Goal: Entertainment & Leisure: Consume media (video, audio)

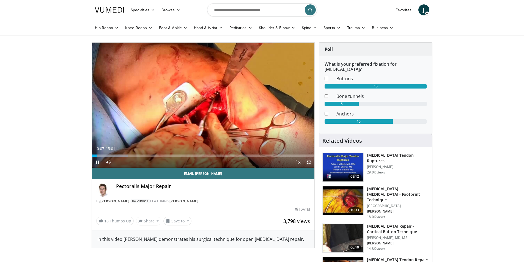
click at [309, 162] on span "Video Player" at bounding box center [308, 162] width 11 height 11
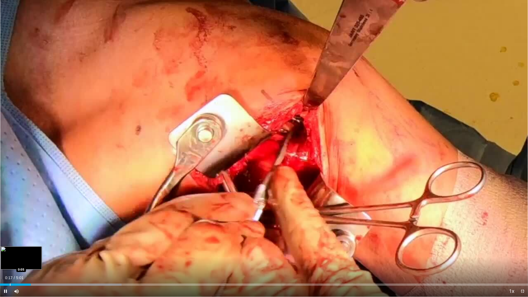
click at [10, 262] on div "Loaded : 23.00% 0:17 0:05" at bounding box center [264, 282] width 528 height 5
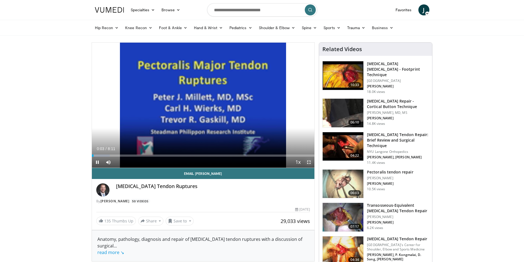
click at [310, 162] on span "Video Player" at bounding box center [308, 162] width 11 height 11
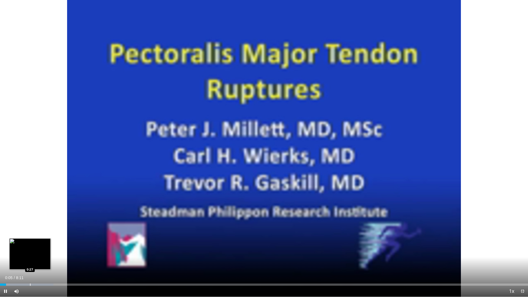
click at [30, 262] on div "Loaded : 10.09% 0:05 0:27" at bounding box center [264, 282] width 528 height 5
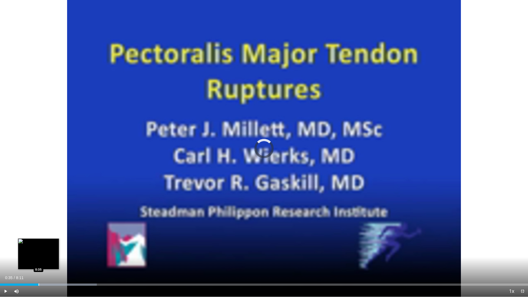
click at [38, 262] on div "Progress Bar" at bounding box center [38, 284] width 1 height 2
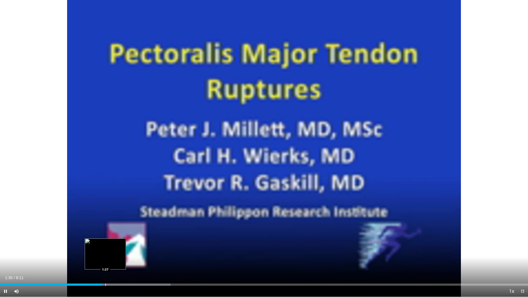
click at [105, 262] on div "Progress Bar" at bounding box center [105, 284] width 1 height 2
click at [112, 262] on div "Progress Bar" at bounding box center [112, 284] width 1 height 2
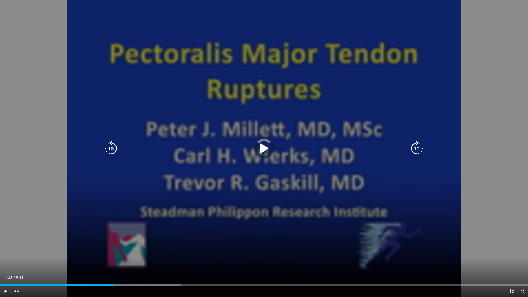
click at [117, 262] on div "Loaded : 34.33% 1:45 1:44" at bounding box center [264, 284] width 528 height 2
click at [0, 0] on div "Progress Bar" at bounding box center [0, 0] width 0 height 0
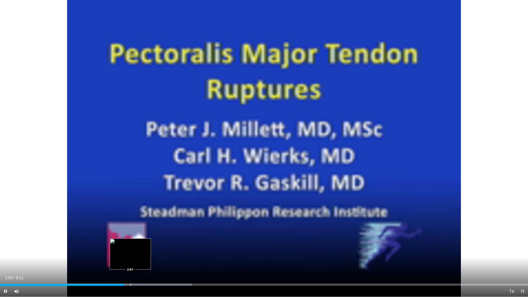
click at [130, 262] on div "Progress Bar" at bounding box center [130, 284] width 1 height 2
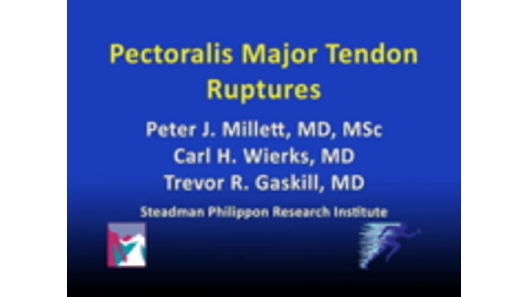
click at [137, 262] on video-js "**********" at bounding box center [264, 148] width 528 height 297
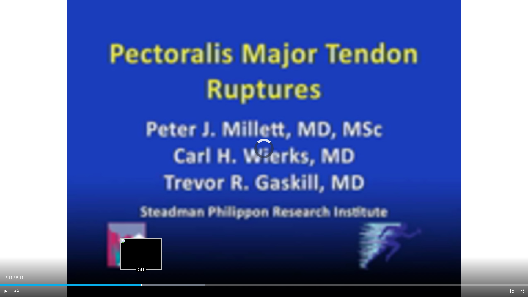
click at [141, 262] on div "Progress Bar" at bounding box center [141, 284] width 1 height 2
click at [151, 262] on div "Loaded : 40.39% 2:16 2:20" at bounding box center [264, 282] width 528 height 5
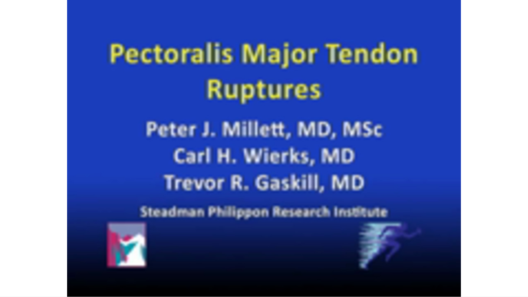
click at [161, 262] on div "10 seconds Tap to unmute" at bounding box center [264, 148] width 528 height 297
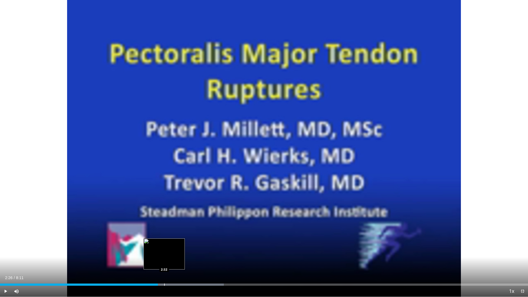
click at [164, 262] on div "Progress Bar" at bounding box center [164, 284] width 1 height 2
click at [161, 262] on div "2:32" at bounding box center [82, 284] width 164 height 2
click at [5, 262] on span "Video Player" at bounding box center [5, 291] width 11 height 11
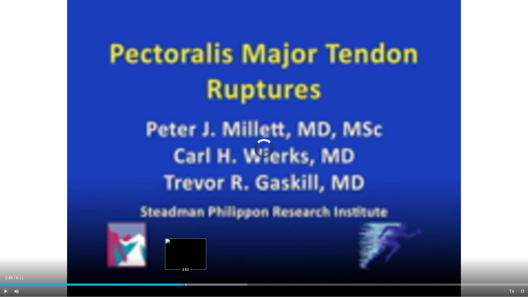
click at [185, 262] on div "Loaded : 46.88% 2:49 2:52" at bounding box center [264, 282] width 528 height 5
click at [195, 262] on div "Progress Bar" at bounding box center [195, 284] width 1 height 2
click at [200, 262] on div "Progress Bar" at bounding box center [200, 284] width 1 height 2
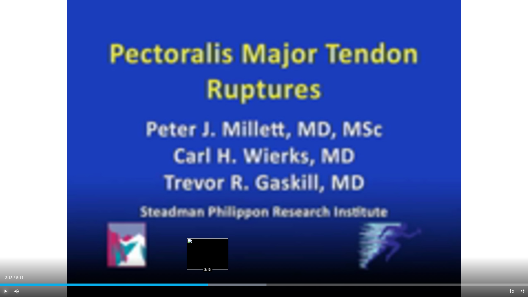
click at [208, 262] on div "Progress Bar" at bounding box center [208, 284] width 1 height 2
click at [217, 262] on div "Progress Bar" at bounding box center [217, 284] width 1 height 2
click at [228, 262] on div "Loaded : 52.51% 3:22 3:31" at bounding box center [264, 284] width 528 height 2
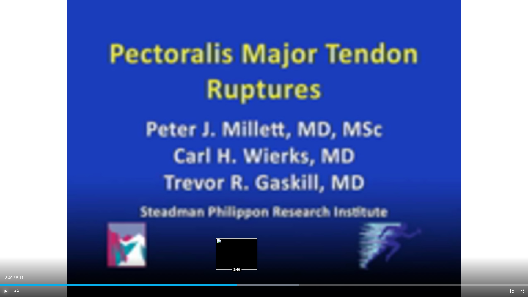
click at [237, 262] on div "Loaded : 56.55% 3:40 3:40" at bounding box center [264, 282] width 528 height 5
click at [247, 262] on div "Loaded : 58.57% 3:41 3:50" at bounding box center [264, 282] width 528 height 5
click at [257, 262] on div "Progress Bar" at bounding box center [256, 284] width 1 height 2
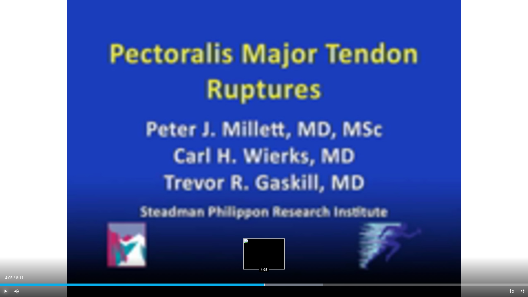
click at [264, 262] on div "Progress Bar" at bounding box center [264, 284] width 1 height 2
click at [271, 262] on div "Progress Bar" at bounding box center [271, 284] width 1 height 2
click at [282, 262] on div "Progress Bar" at bounding box center [282, 284] width 1 height 2
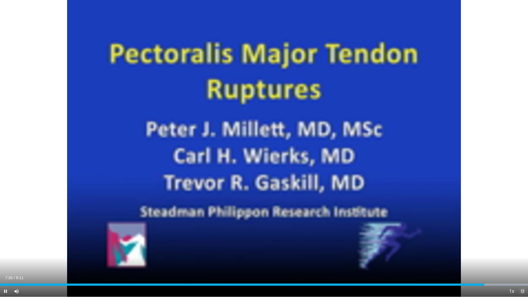
click at [523, 262] on span "Video Player" at bounding box center [522, 291] width 11 height 11
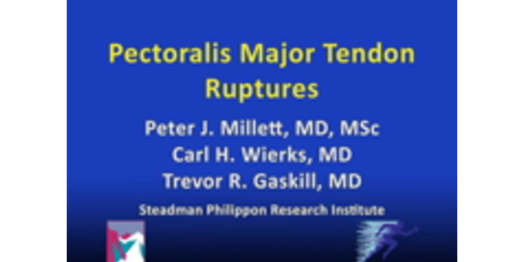
scroll to position [27, 0]
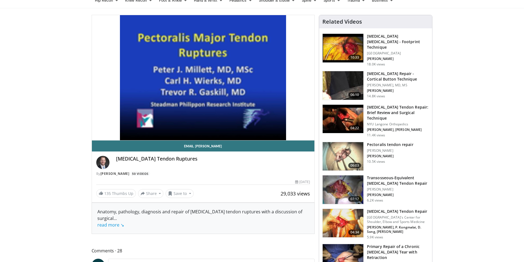
click at [381, 107] on h3 "[MEDICAL_DATA] Tendon Repair: Brief Review and Surgical Technique" at bounding box center [398, 112] width 62 height 16
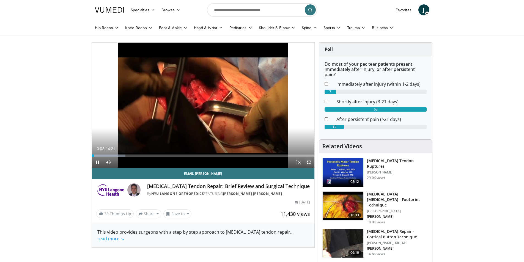
click at [309, 160] on span "Video Player" at bounding box center [308, 162] width 11 height 11
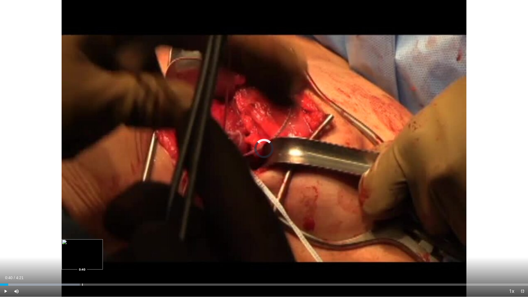
click at [82, 262] on div "Loaded : 15.13% 0:04 0:40" at bounding box center [264, 282] width 528 height 5
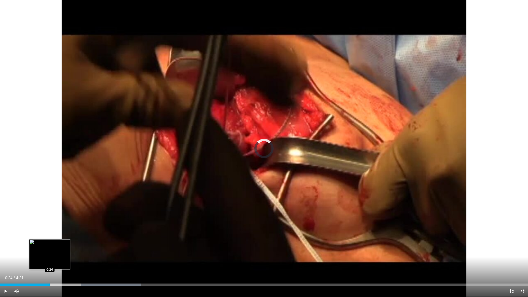
click at [50, 262] on div "Loaded : 26.77% 0:42 0:24" at bounding box center [264, 282] width 528 height 5
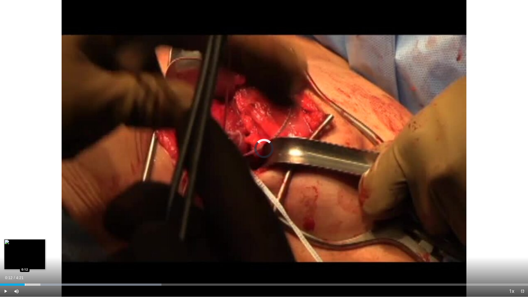
click at [25, 262] on div "Progress Bar" at bounding box center [25, 284] width 1 height 2
click at [19, 262] on div "Progress Bar" at bounding box center [19, 284] width 1 height 2
click at [20, 262] on div "0:12" at bounding box center [13, 284] width 26 height 2
click at [15, 262] on div "Loaded : 22.71% 0:11 0:07" at bounding box center [264, 282] width 528 height 5
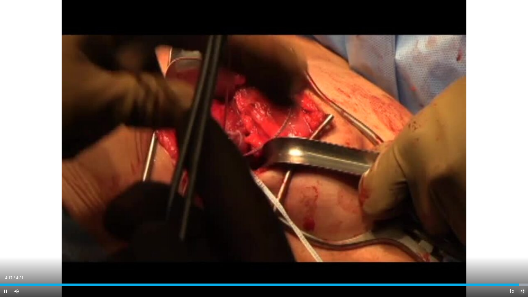
click at [520, 262] on span "Video Player" at bounding box center [522, 291] width 11 height 11
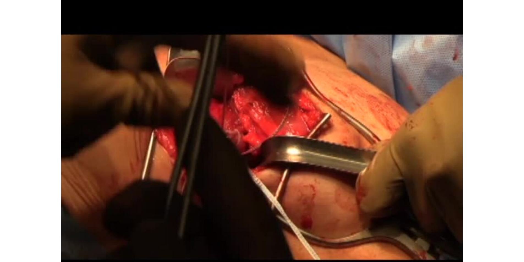
scroll to position [55, 0]
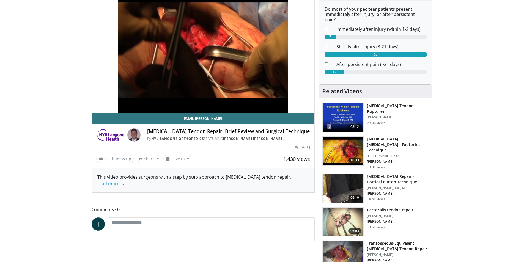
click at [352, 115] on img at bounding box center [342, 117] width 41 height 29
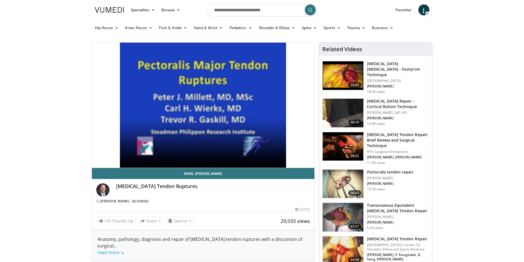
click at [345, 176] on img at bounding box center [342, 184] width 41 height 29
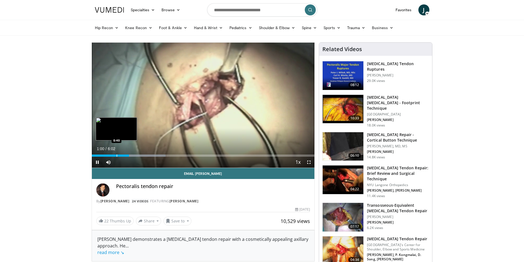
click at [117, 156] on div "Progress Bar" at bounding box center [117, 155] width 1 height 2
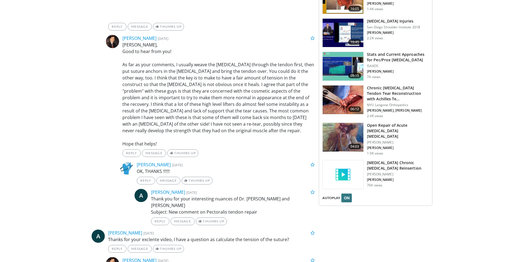
scroll to position [660, 0]
